Goal: Task Accomplishment & Management: Complete application form

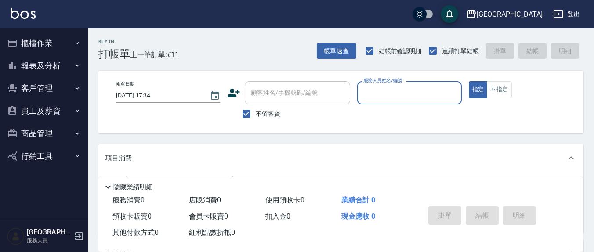
click at [384, 95] on input "服務人員姓名/編號" at bounding box center [409, 92] width 96 height 15
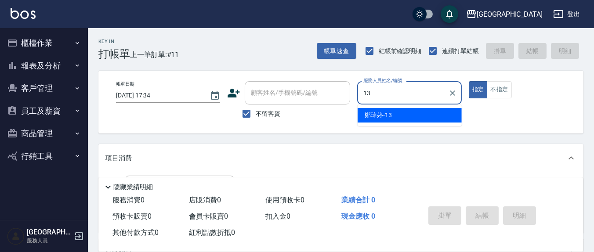
type input "鄭瑋婷-13"
type button "true"
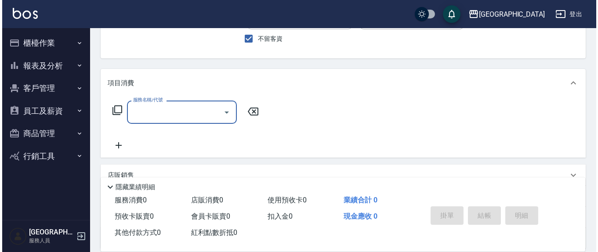
scroll to position [91, 0]
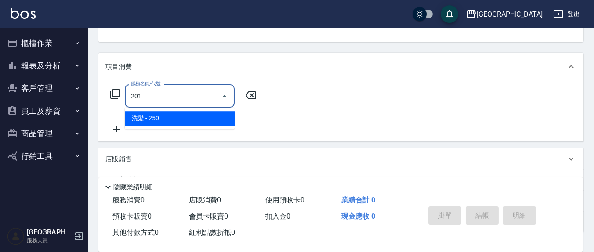
type input "洗髮(201)"
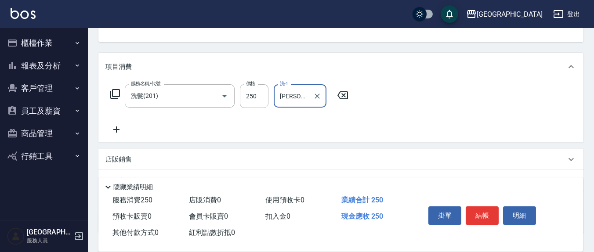
type input "[PERSON_NAME]-21"
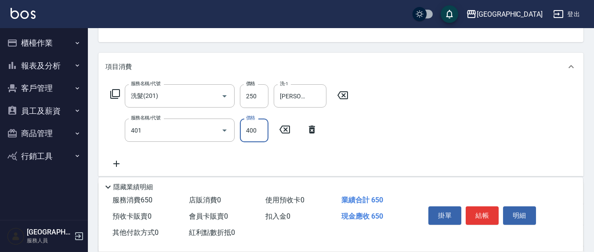
type input "剪髮(401)"
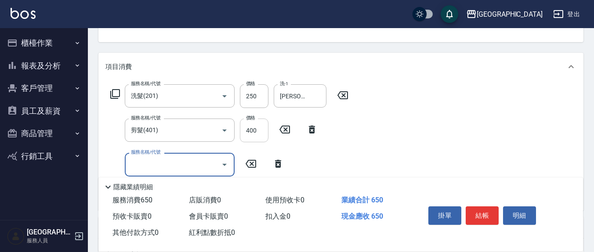
click at [260, 133] on input "400" at bounding box center [254, 131] width 29 height 24
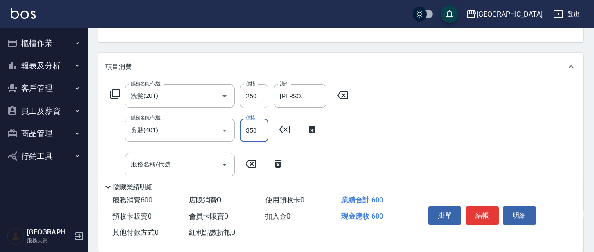
type input "350"
click at [469, 218] on button "結帳" at bounding box center [481, 215] width 33 height 18
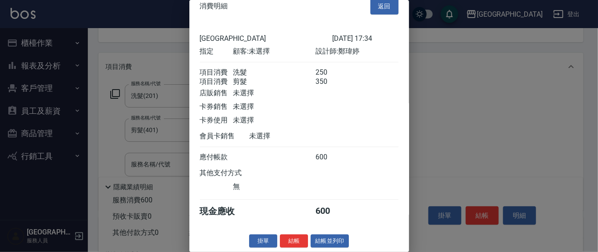
scroll to position [20, 0]
click at [303, 242] on button "結帳" at bounding box center [294, 242] width 28 height 14
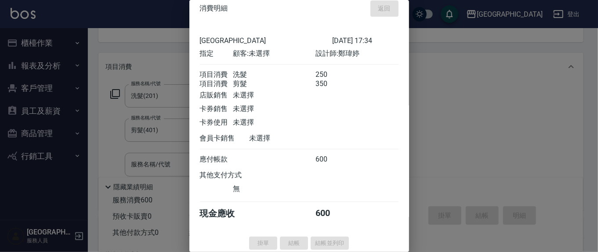
scroll to position [0, 0]
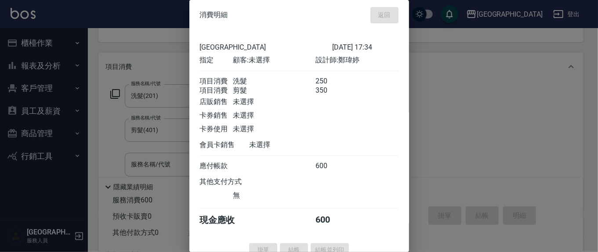
type input "[DATE] 18:39"
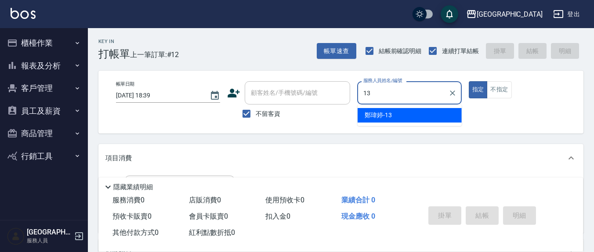
type input "鄭瑋婷-13"
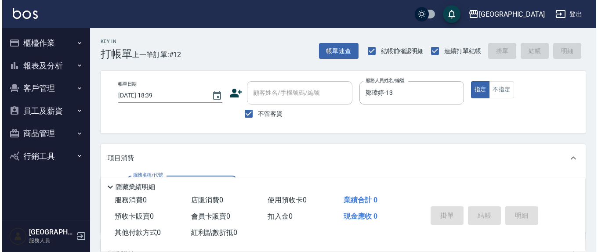
scroll to position [91, 0]
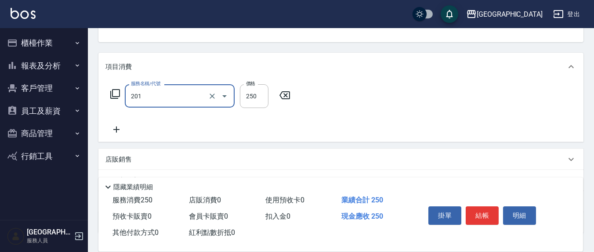
type input "洗髮(201)"
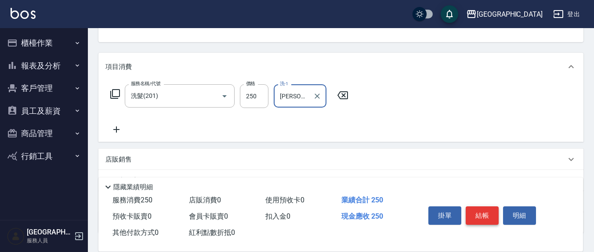
type input "[PERSON_NAME]-21"
click at [487, 212] on button "結帳" at bounding box center [481, 215] width 33 height 18
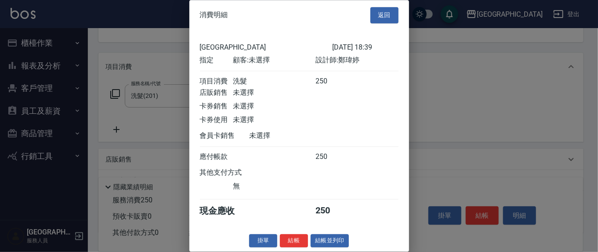
scroll to position [10, 0]
click at [292, 236] on button "結帳" at bounding box center [294, 241] width 28 height 14
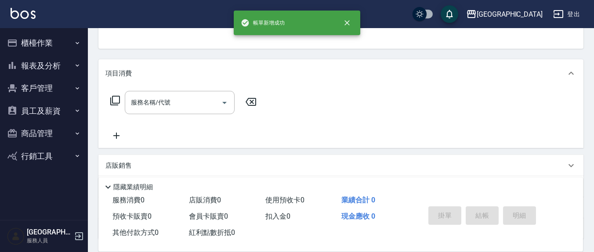
scroll to position [0, 0]
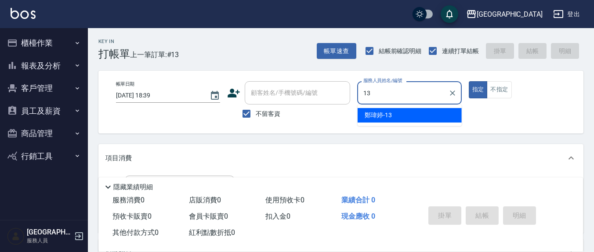
type input "鄭瑋婷-13"
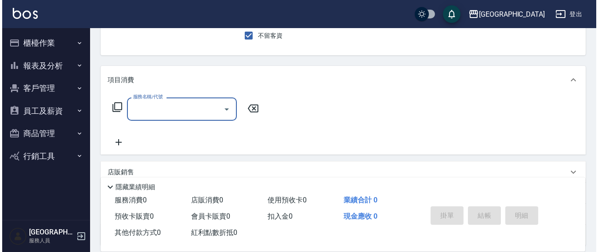
scroll to position [91, 0]
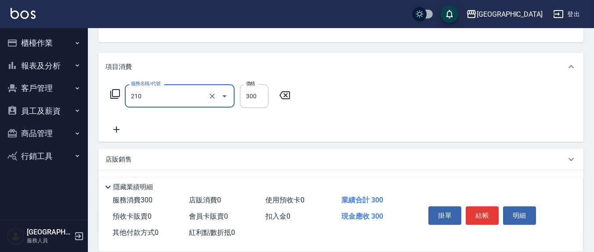
type input "[PERSON_NAME]洗髮精(210)"
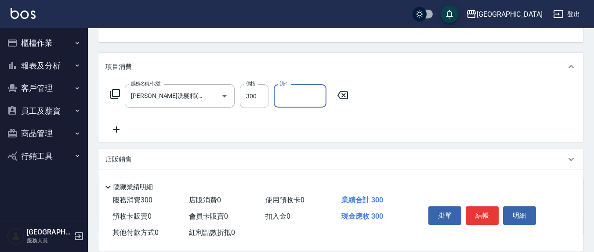
type input "8"
type input "[PERSON_NAME]-3"
click at [490, 217] on button "結帳" at bounding box center [481, 215] width 33 height 18
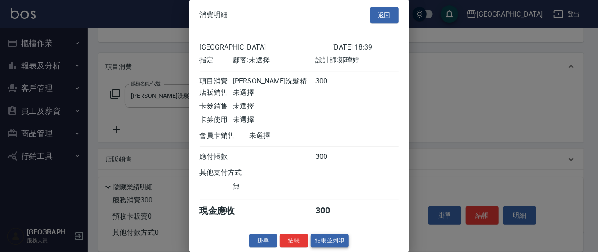
scroll to position [10, 0]
click at [300, 244] on button "結帳" at bounding box center [294, 241] width 28 height 14
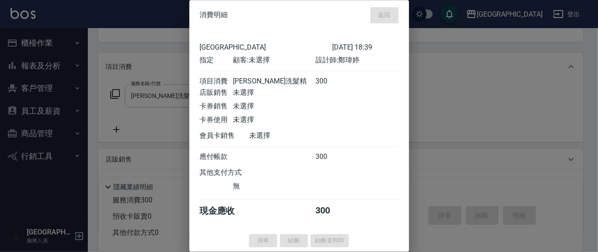
type input "[DATE] 18:40"
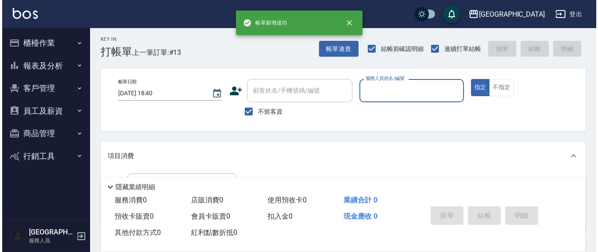
scroll to position [0, 0]
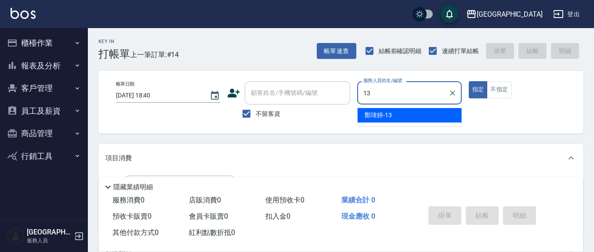
type input "鄭瑋婷-13"
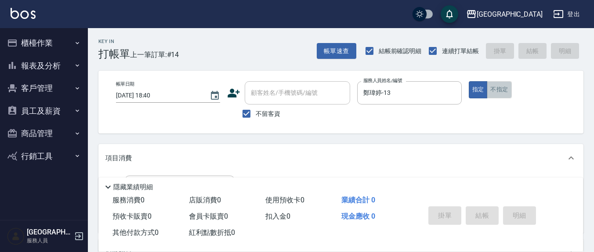
click at [498, 89] on button "不指定" at bounding box center [499, 89] width 25 height 17
click at [262, 111] on span "不留客資" at bounding box center [268, 113] width 25 height 9
click at [256, 111] on input "不留客資" at bounding box center [246, 114] width 18 height 18
checkbox input "false"
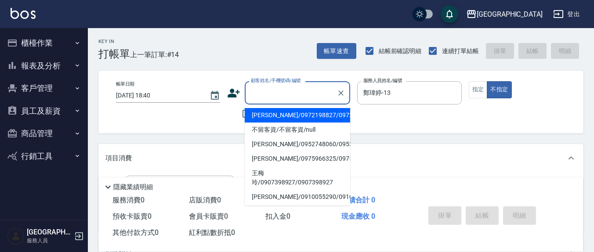
click at [296, 87] on div "顧客姓名/手機號碼/編號 顧客姓名/手機號碼/編號" at bounding box center [297, 92] width 105 height 23
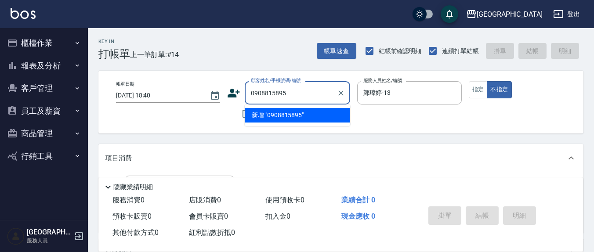
type input "0908815895"
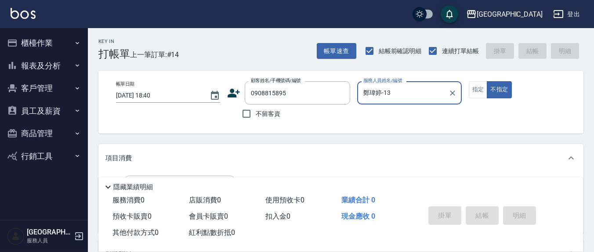
click at [237, 87] on icon at bounding box center [233, 93] width 13 height 13
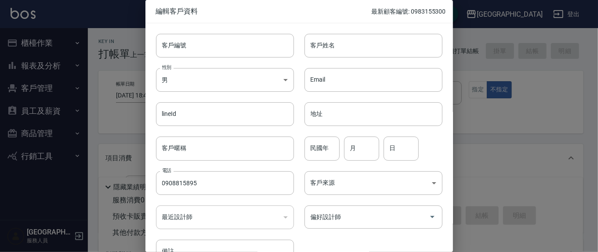
type input "0908815895"
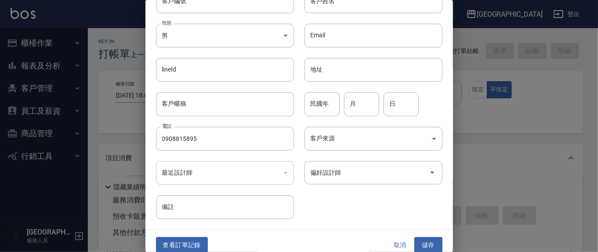
scroll to position [52, 0]
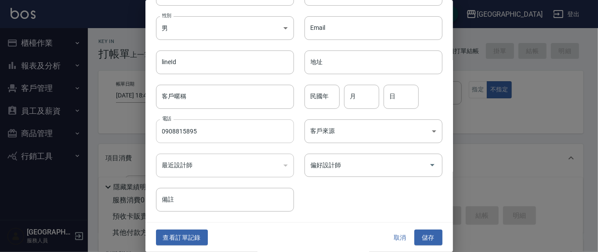
click at [178, 130] on input "0908815895" at bounding box center [225, 131] width 138 height 24
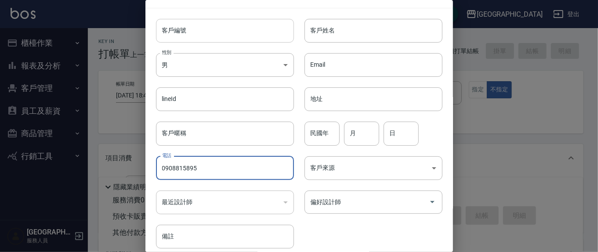
scroll to position [0, 0]
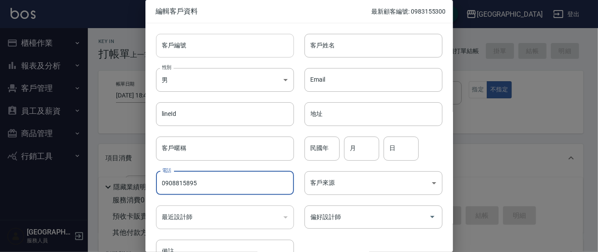
click at [209, 45] on input "客戶編號" at bounding box center [225, 46] width 138 height 24
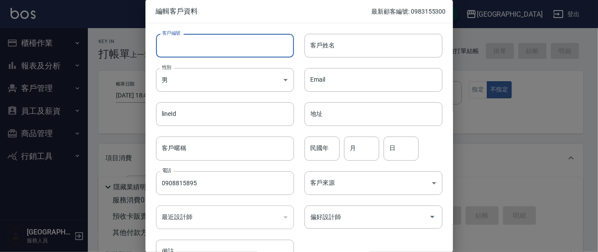
paste input "0908815895"
type input "0908815895"
click at [184, 78] on body "上越新廟口 登出 櫃檯作業 打帳單 帳單列表 現金收支登錄 材料自購登錄 每日結帳 報表及分析 報表目錄 店家區間累計表 店家日報表 互助日報表 互助月報表 …" at bounding box center [299, 214] width 598 height 428
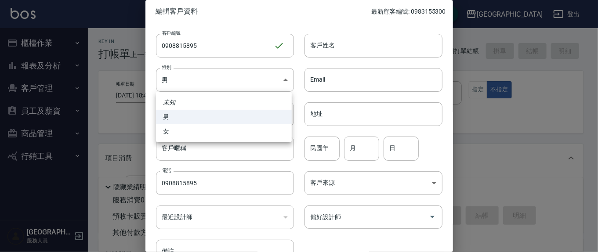
click at [189, 133] on li "女" at bounding box center [224, 131] width 136 height 14
type input "[DEMOGRAPHIC_DATA]"
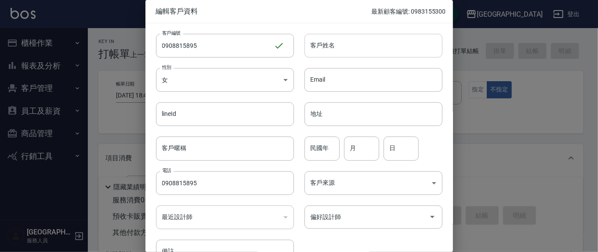
click at [346, 50] on input "客戶姓名" at bounding box center [373, 46] width 138 height 24
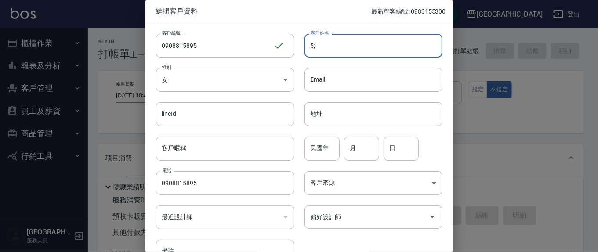
type input "5"
type input "[PERSON_NAME]"
click at [320, 154] on input "民國年" at bounding box center [321, 149] width 35 height 24
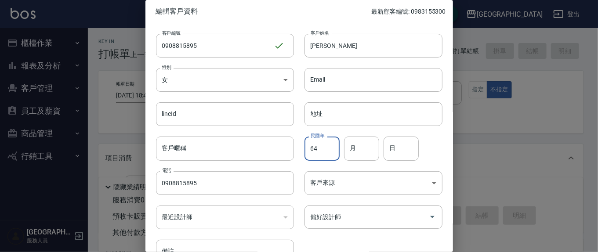
type input "64"
type input "7"
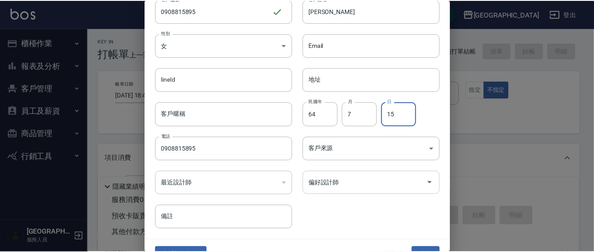
scroll to position [52, 0]
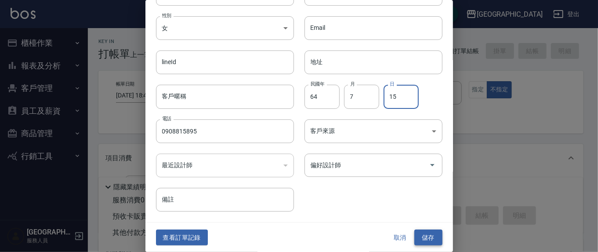
type input "15"
click at [418, 236] on button "儲存" at bounding box center [428, 238] width 28 height 16
